Goal: Task Accomplishment & Management: Use online tool/utility

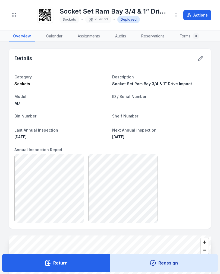
click at [198, 61] on icon at bounding box center [200, 58] width 5 height 5
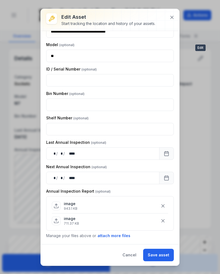
scroll to position [51, 0]
click at [171, 18] on icon at bounding box center [171, 17] width 5 height 5
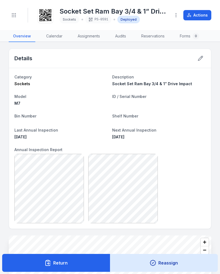
click at [119, 33] on link "Audits" at bounding box center [121, 36] width 20 height 11
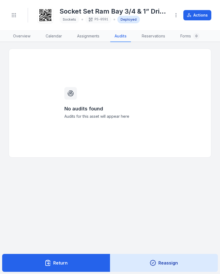
click at [85, 38] on link "Assignments" at bounding box center [88, 36] width 31 height 11
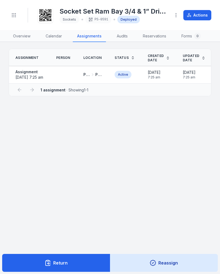
click at [128, 75] on div "Active" at bounding box center [123, 75] width 17 height 8
click at [153, 75] on span "7:25 am" at bounding box center [154, 77] width 13 height 4
click at [64, 79] on td at bounding box center [63, 74] width 27 height 17
click at [95, 72] on icon at bounding box center [92, 74] width 4 height 4
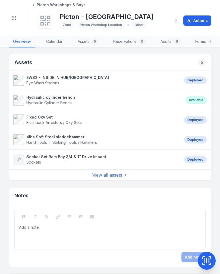
click at [39, 162] on span "Sockets" at bounding box center [33, 162] width 15 height 5
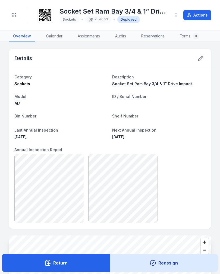
click at [8, 14] on header "Toggle Navigation Socket Set Ram Bay 3/4 & 1” Drive Impact Sockets PS-0591 Depl…" at bounding box center [110, 15] width 220 height 31
click at [16, 15] on icon "Toggle navigation" at bounding box center [13, 14] width 5 height 5
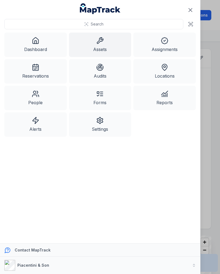
click at [101, 43] on icon at bounding box center [100, 41] width 8 height 8
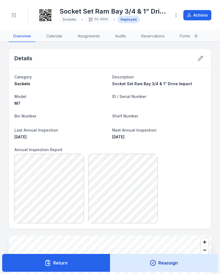
click at [15, 15] on circle "Toggle navigation" at bounding box center [15, 15] width 1 height 1
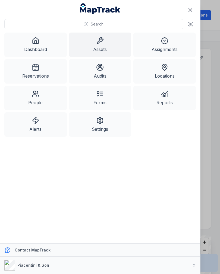
click at [40, 46] on link "Dashboard" at bounding box center [35, 45] width 62 height 24
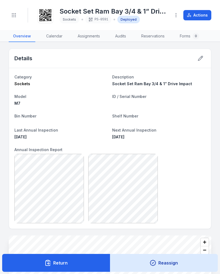
click at [12, 14] on icon "Toggle navigation" at bounding box center [13, 14] width 5 height 5
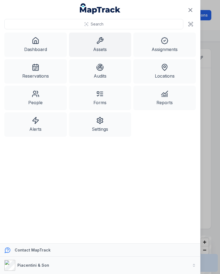
click at [99, 42] on icon at bounding box center [100, 41] width 8 height 8
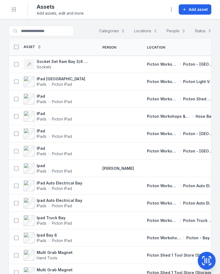
click at [191, 8] on span "Add asset" at bounding box center [198, 9] width 19 height 5
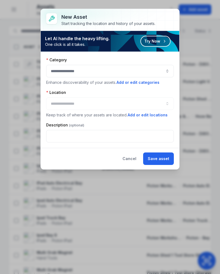
click at [150, 67] on button "button" at bounding box center [110, 71] width 128 height 12
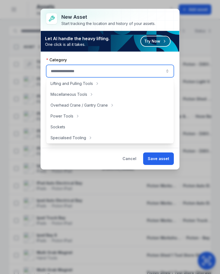
scroll to position [219, 0]
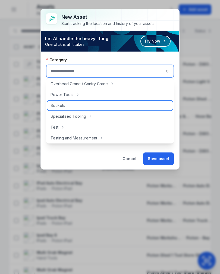
click at [68, 102] on div "Sockets" at bounding box center [109, 106] width 125 height 10
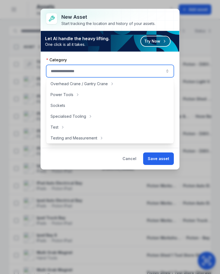
type input "*******"
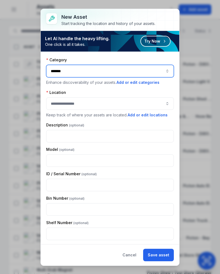
click at [97, 103] on button "button" at bounding box center [110, 103] width 128 height 12
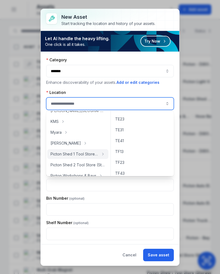
scroll to position [238, 0]
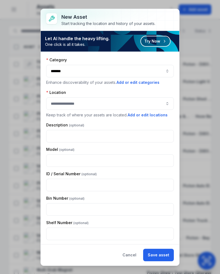
click at [132, 250] on button "Cancel" at bounding box center [129, 255] width 23 height 12
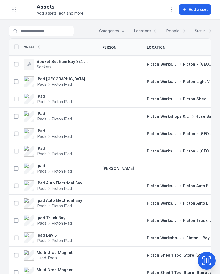
click at [119, 30] on button "Categories" at bounding box center [112, 31] width 33 height 10
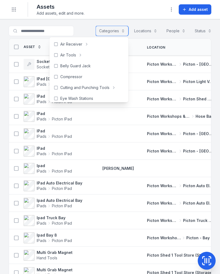
click at [149, 30] on button "Locations" at bounding box center [146, 31] width 30 height 10
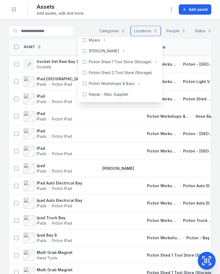
scroll to position [91, 0]
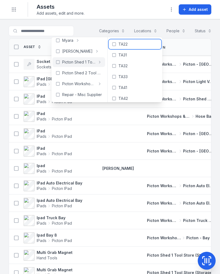
click at [127, 42] on div "TA22" at bounding box center [135, 44] width 53 height 10
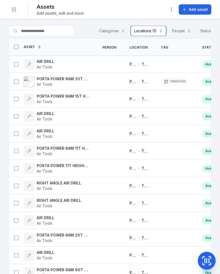
click at [157, 29] on button "Locations (1)" at bounding box center [149, 31] width 36 height 10
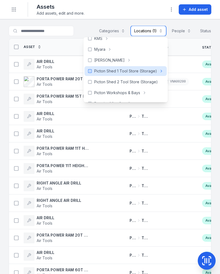
scroll to position [80, 0]
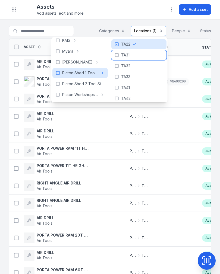
click at [135, 55] on div "TA31" at bounding box center [138, 55] width 55 height 10
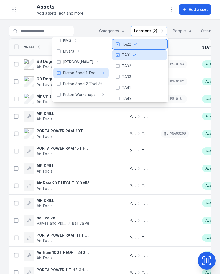
click at [136, 41] on div "TA22" at bounding box center [139, 44] width 55 height 10
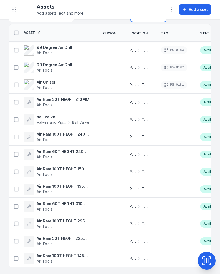
scroll to position [14, 0]
click at [37, 120] on span "Valves and Pipe Tools" at bounding box center [52, 122] width 30 height 5
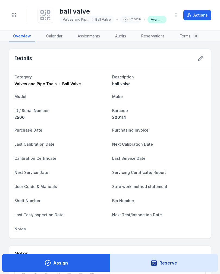
click at [15, 15] on icon "Toggle navigation" at bounding box center [13, 14] width 5 height 5
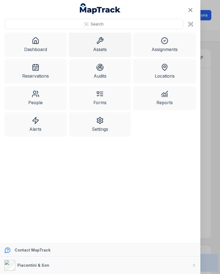
click at [84, 46] on link "Assets" at bounding box center [100, 45] width 62 height 24
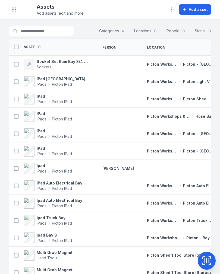
click at [200, 7] on span "Add asset" at bounding box center [198, 9] width 19 height 5
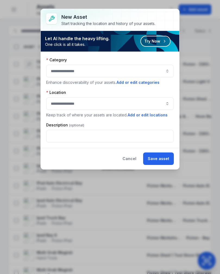
click at [163, 69] on button "button" at bounding box center [110, 71] width 128 height 12
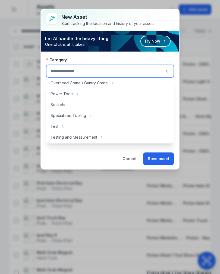
scroll to position [220, 0]
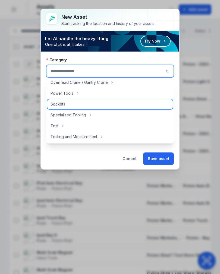
click at [56, 102] on span "Sockets" at bounding box center [57, 104] width 15 height 5
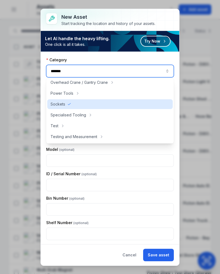
type input "*******"
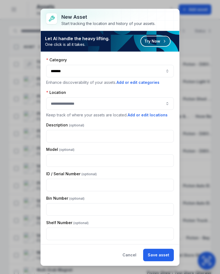
click at [132, 253] on button "Cancel" at bounding box center [129, 255] width 23 height 12
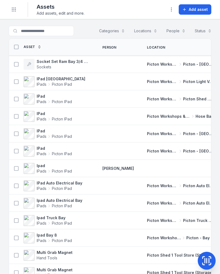
click at [144, 29] on button "Locations" at bounding box center [146, 31] width 30 height 10
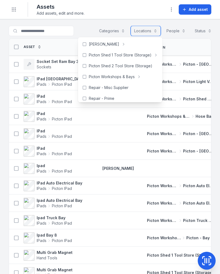
scroll to position [96, 0]
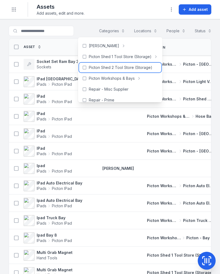
click at [145, 65] on div "Picton Shed 2 Tool Store (Storage)" at bounding box center [120, 68] width 82 height 10
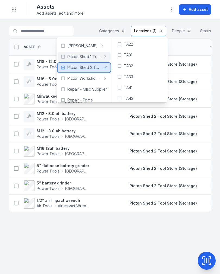
click at [65, 66] on icon at bounding box center [63, 67] width 4 height 4
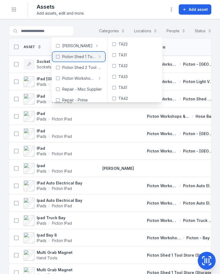
click at [59, 55] on icon at bounding box center [58, 57] width 4 height 4
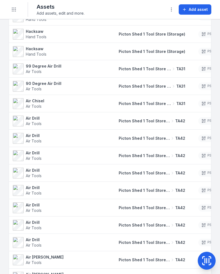
scroll to position [0, 11]
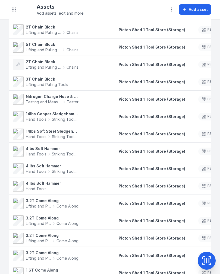
click at [184, 191] on td "Picton Shed 1 Tool Store (Storage)" at bounding box center [152, 186] width 80 height 17
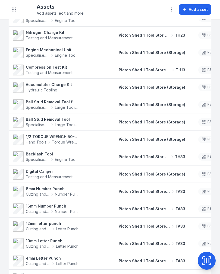
scroll to position [3891, 0]
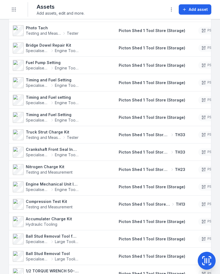
click at [15, 8] on icon "Toggle navigation" at bounding box center [13, 9] width 5 height 5
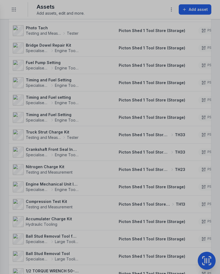
scroll to position [3885, 0]
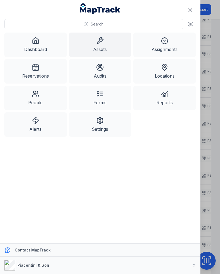
click at [45, 40] on link "Dashboard" at bounding box center [35, 45] width 62 height 24
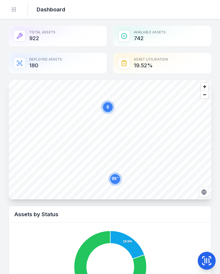
click at [14, 10] on icon "Toggle navigation" at bounding box center [13, 9] width 5 height 5
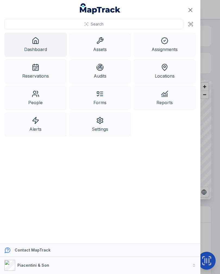
click at [104, 45] on link "Assets" at bounding box center [100, 45] width 62 height 24
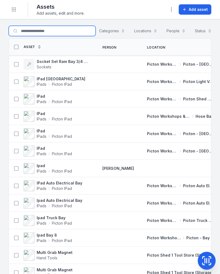
click at [48, 31] on input "Search for assets" at bounding box center [52, 31] width 87 height 10
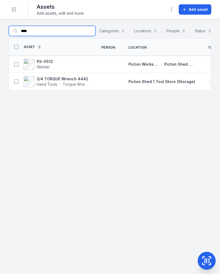
type input "****"
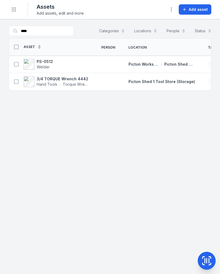
click at [16, 82] on icon at bounding box center [16, 81] width 5 height 5
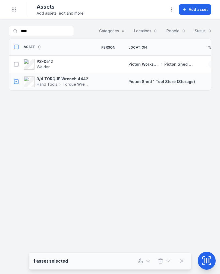
click at [141, 261] on icon "button" at bounding box center [141, 262] width 2 height 4
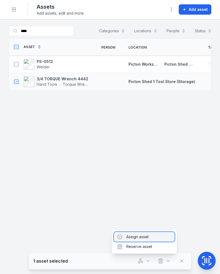
click at [137, 233] on div "Assign asset" at bounding box center [144, 237] width 61 height 10
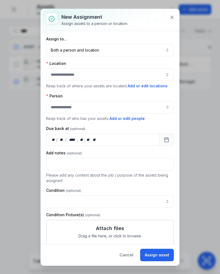
click at [70, 54] on button "Both a person and location ****" at bounding box center [110, 50] width 128 height 12
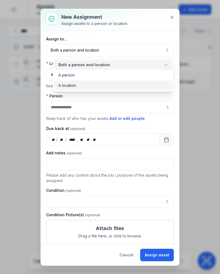
click at [69, 87] on span "A location" at bounding box center [67, 85] width 18 height 5
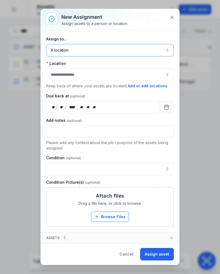
click at [61, 78] on button "button" at bounding box center [110, 74] width 128 height 12
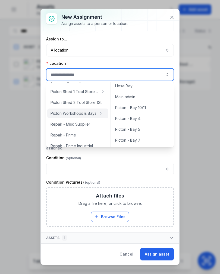
scroll to position [36, 0]
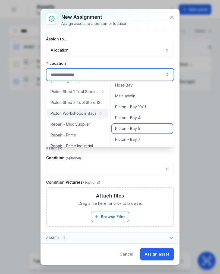
click at [128, 128] on span "Picton - Bay 5" at bounding box center [127, 128] width 25 height 5
type input "**********"
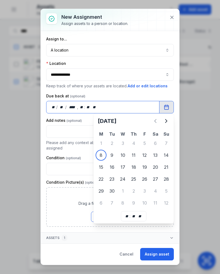
click at [100, 156] on div "Condition" at bounding box center [110, 157] width 128 height 5
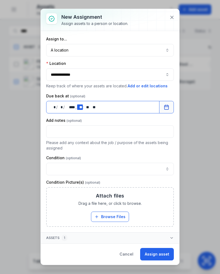
click at [78, 107] on div "** **" at bounding box center [79, 107] width 5 height 5
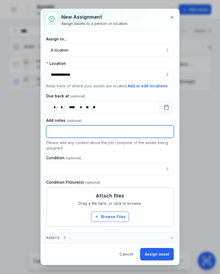
click at [53, 130] on input "text" at bounding box center [110, 131] width 128 height 12
type input "******"
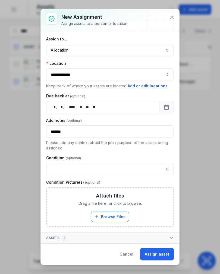
click at [163, 252] on button "Assign asset" at bounding box center [157, 254] width 34 height 12
